Goal: Find specific page/section: Find specific page/section

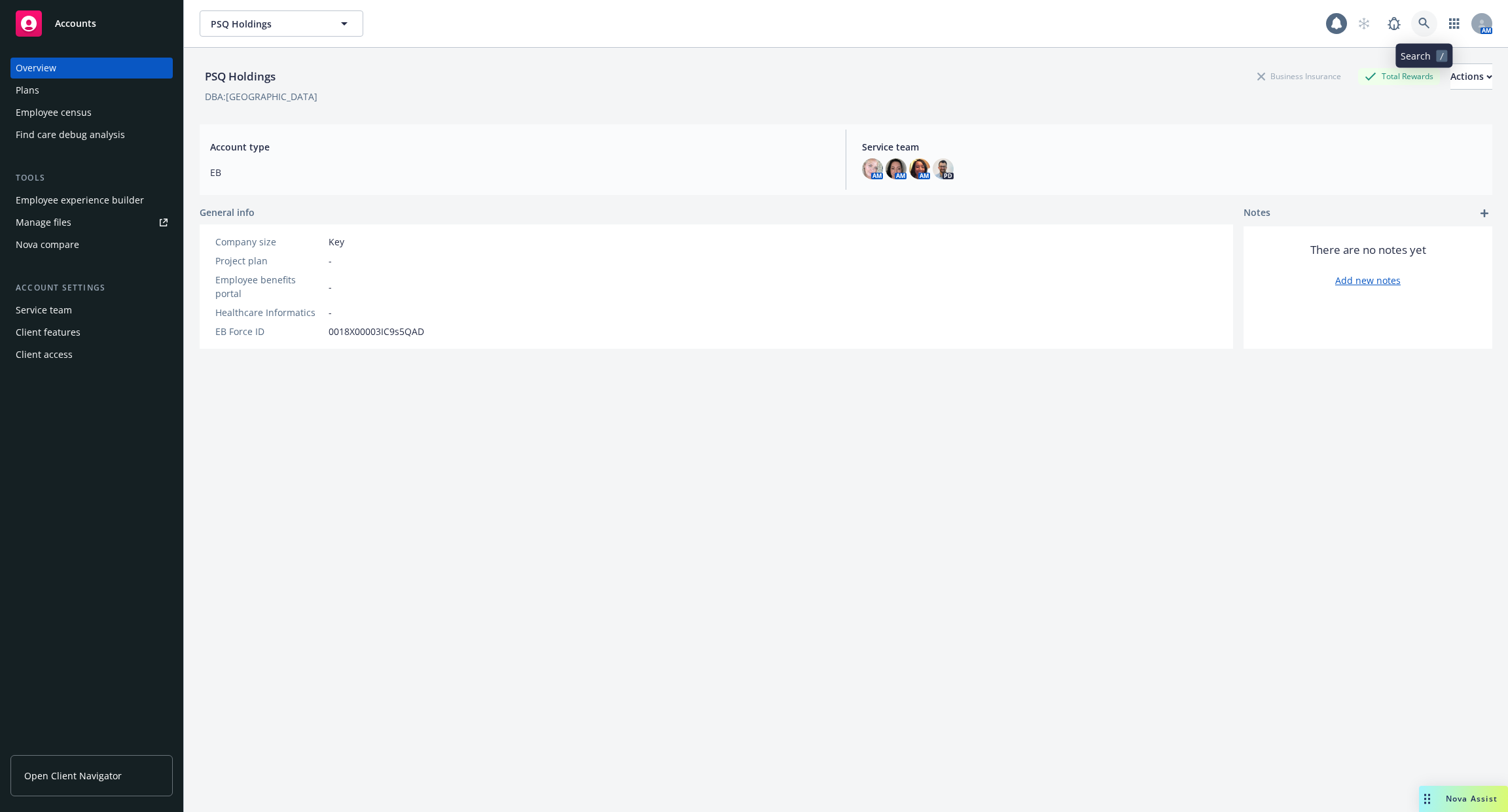
click at [1415, 21] on link at bounding box center [1425, 24] width 26 height 26
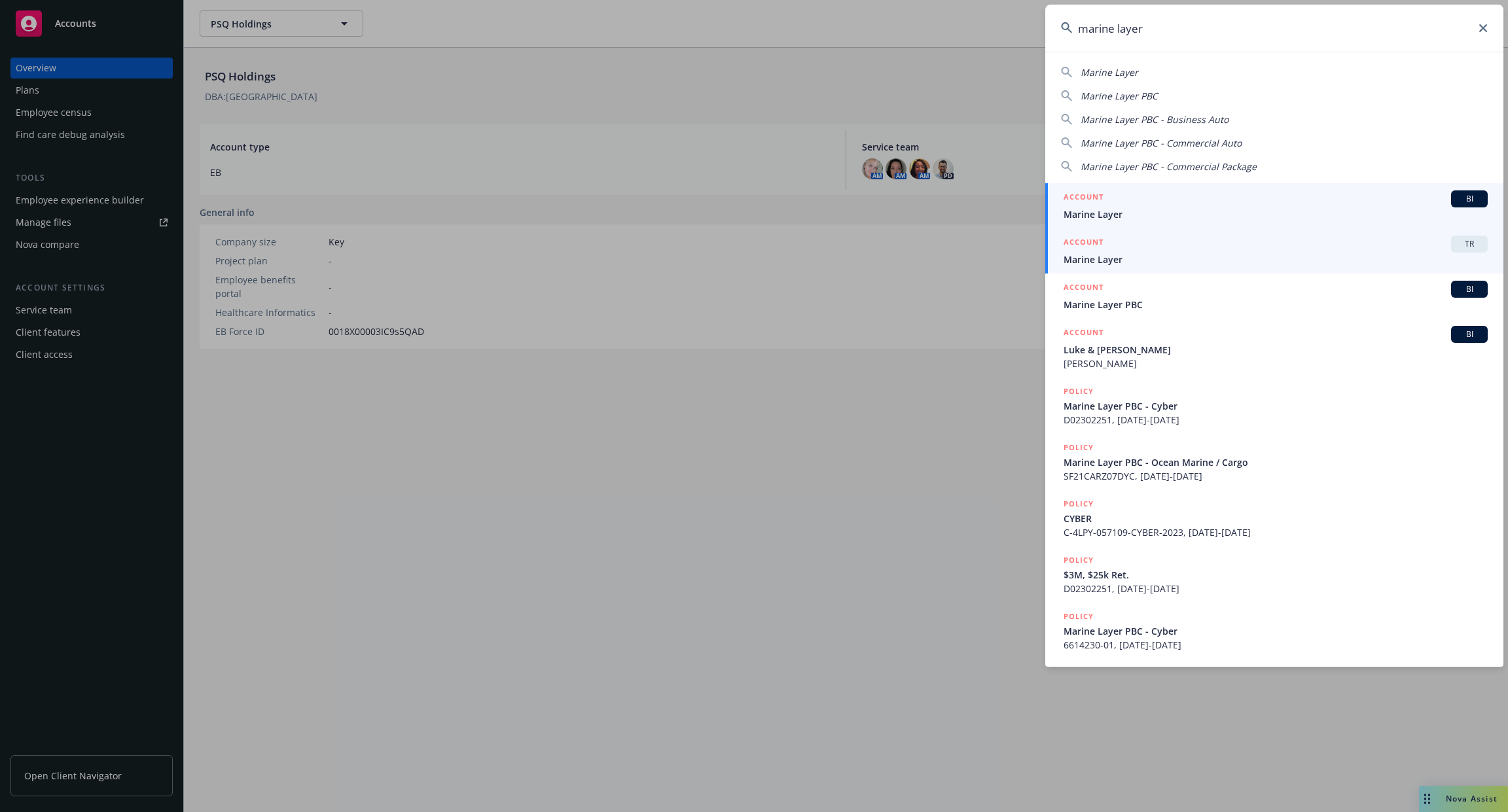
type input "marine layer"
click at [1198, 252] on div "ACCOUNT TR" at bounding box center [1276, 243] width 424 height 17
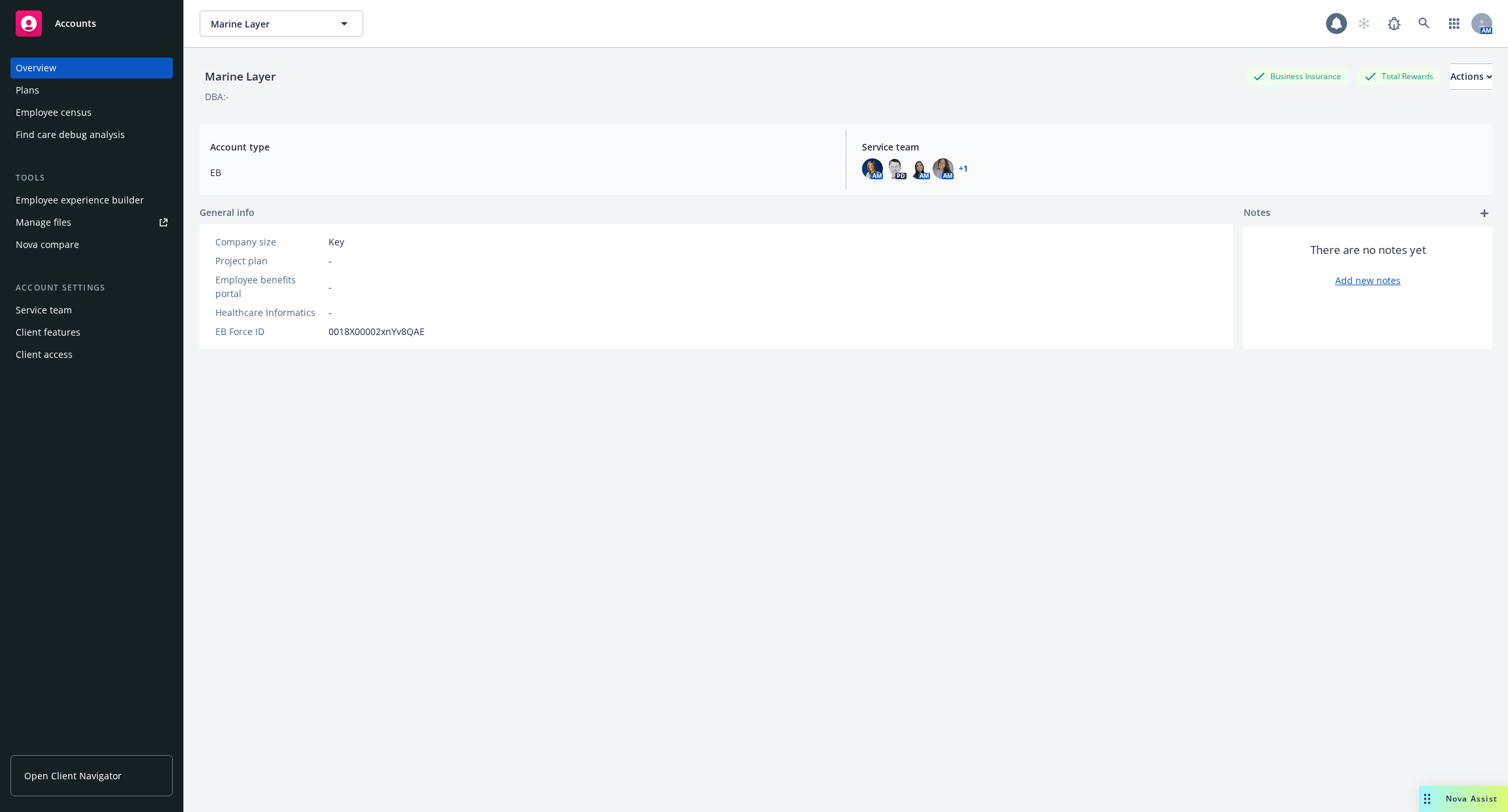
click at [104, 199] on div "Employee experience builder" at bounding box center [79, 200] width 128 height 21
